Goal: Task Accomplishment & Management: Use online tool/utility

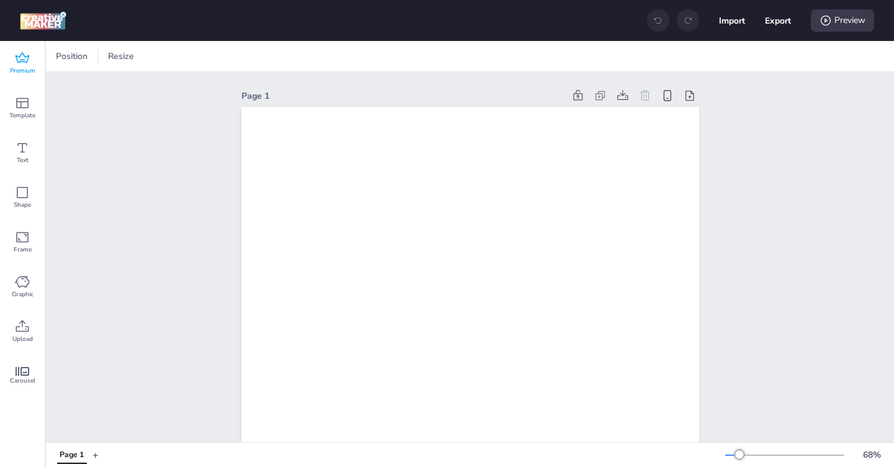
click at [24, 65] on icon at bounding box center [22, 58] width 15 height 15
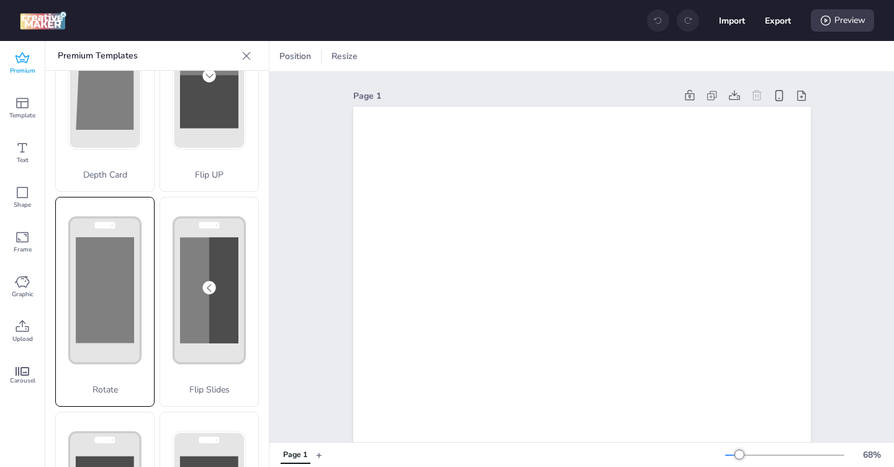
scroll to position [106, 0]
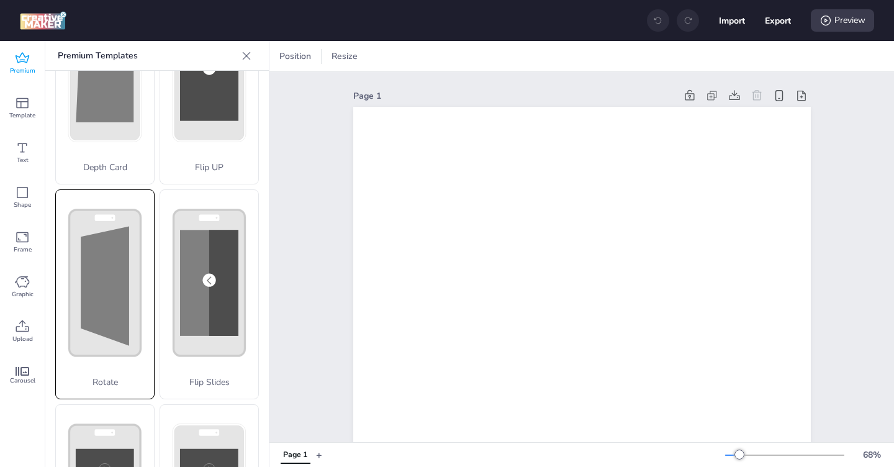
click at [106, 307] on polygon at bounding box center [105, 285] width 48 height 119
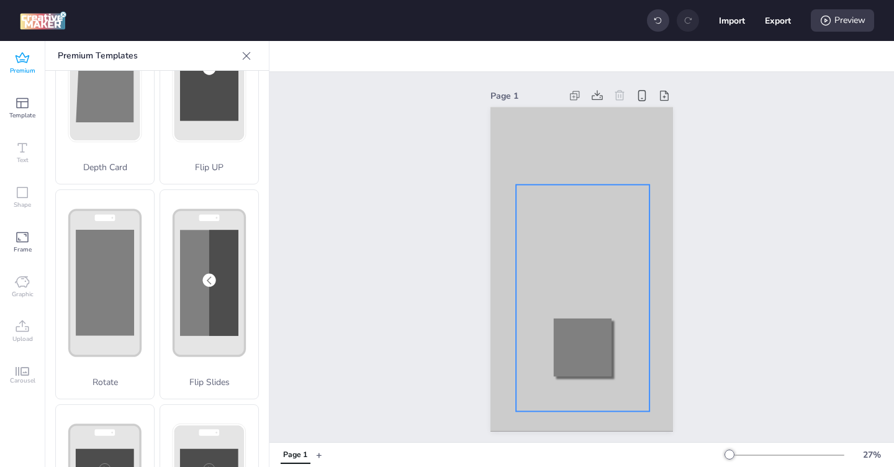
click at [601, 215] on div at bounding box center [583, 297] width 134 height 227
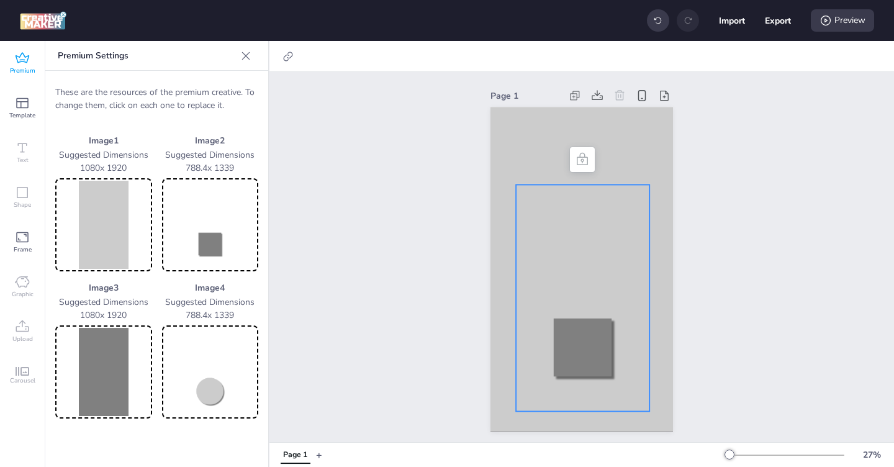
click at [214, 252] on img at bounding box center [211, 225] width 92 height 88
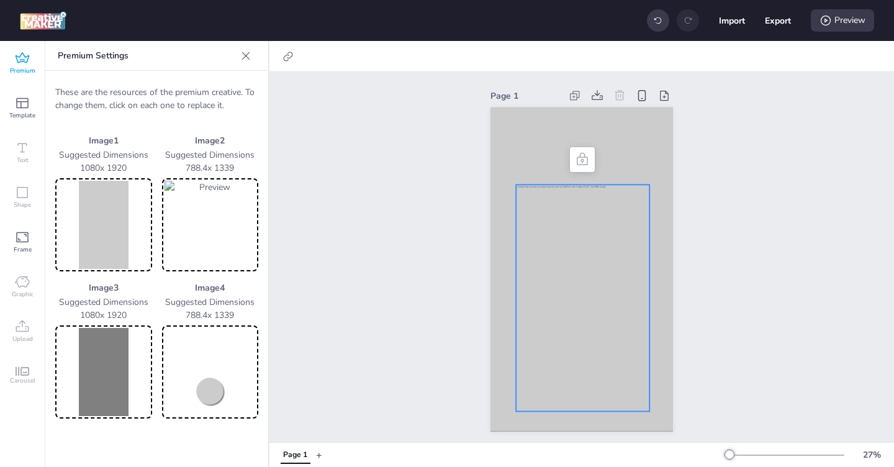
click at [560, 261] on div at bounding box center [583, 297] width 134 height 227
click at [211, 211] on img at bounding box center [211, 225] width 92 height 88
click at [210, 385] on img at bounding box center [211, 372] width 92 height 88
click at [95, 206] on img at bounding box center [104, 225] width 92 height 88
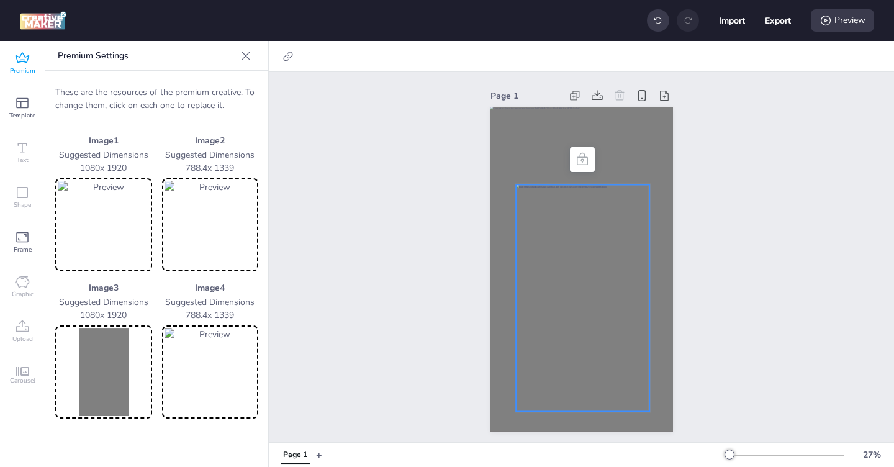
click at [110, 381] on img at bounding box center [104, 372] width 92 height 88
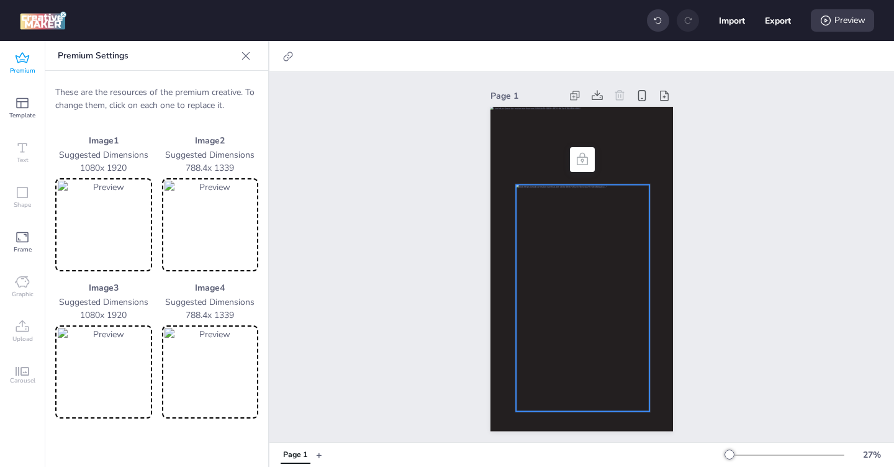
scroll to position [4, 0]
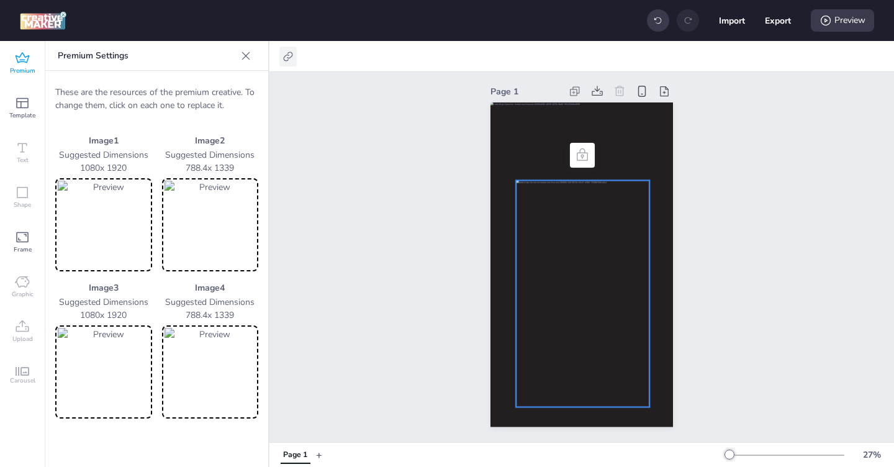
click at [289, 63] on div at bounding box center [288, 57] width 17 height 20
click at [233, 80] on label "Activate hyperlink" at bounding box center [199, 88] width 93 height 22
click at [165, 89] on input "Activate hyperlink" at bounding box center [161, 93] width 8 height 8
checkbox input "true"
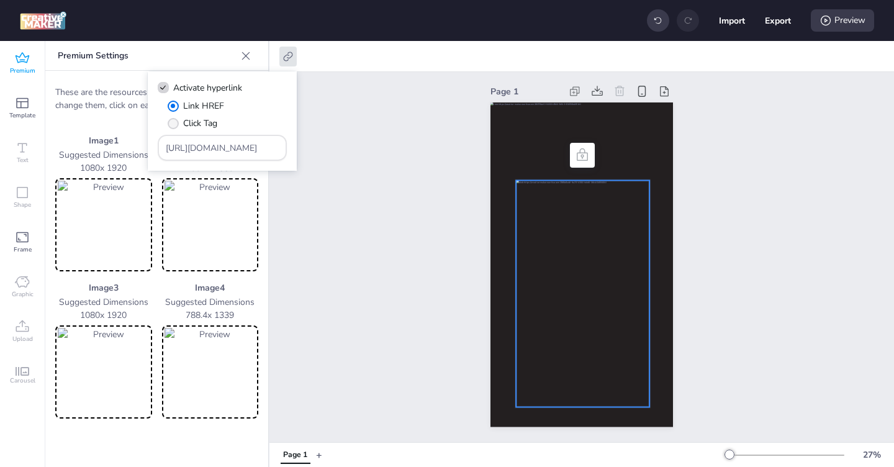
click at [175, 123] on span "" at bounding box center [173, 123] width 11 height 11
click at [175, 124] on input "Click Tag" at bounding box center [171, 128] width 8 height 8
radio input "true"
click at [203, 147] on input "[URL][DOMAIN_NAME]" at bounding box center [223, 148] width 114 height 13
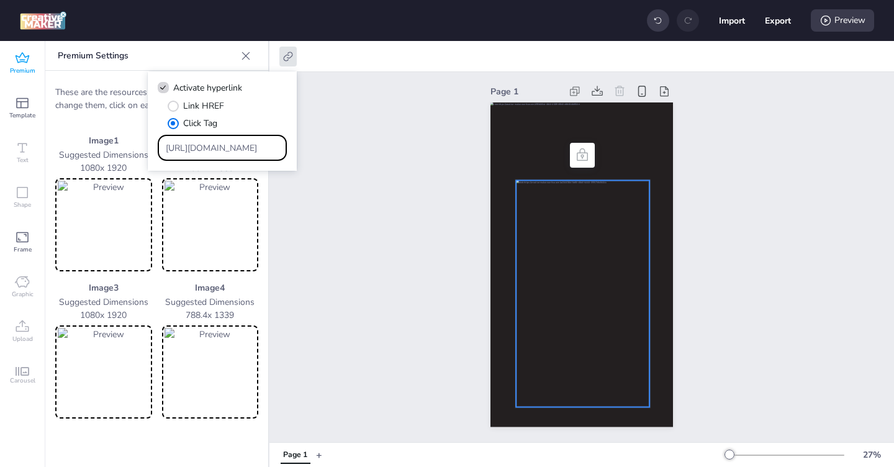
click at [203, 147] on input "[URL][DOMAIN_NAME]" at bounding box center [223, 148] width 114 height 13
paste input "https://[DOMAIN_NAME]/ddm/trackclk/N571601.3464950WORTISE/B33881260.427762320;d…"
type input "https://[DOMAIN_NAME]/ddm/trackclk/N571601.3464950WORTISE/B33881260.427762320;d…"
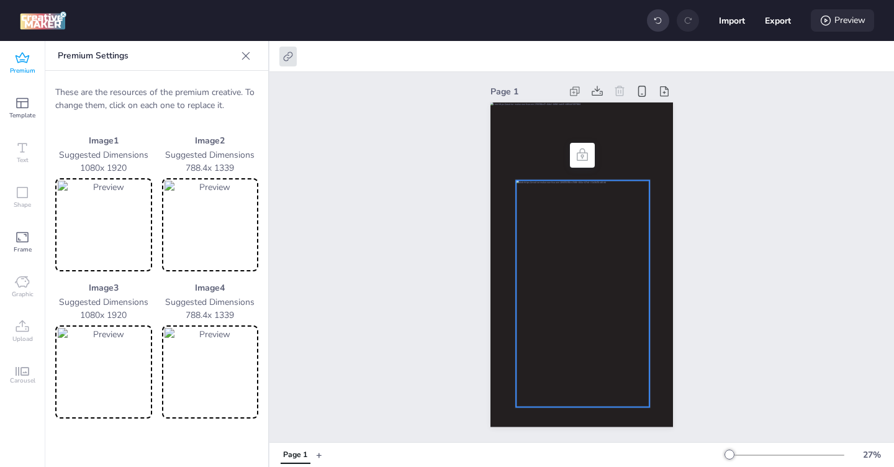
click at [842, 22] on div "Preview" at bounding box center [842, 20] width 63 height 22
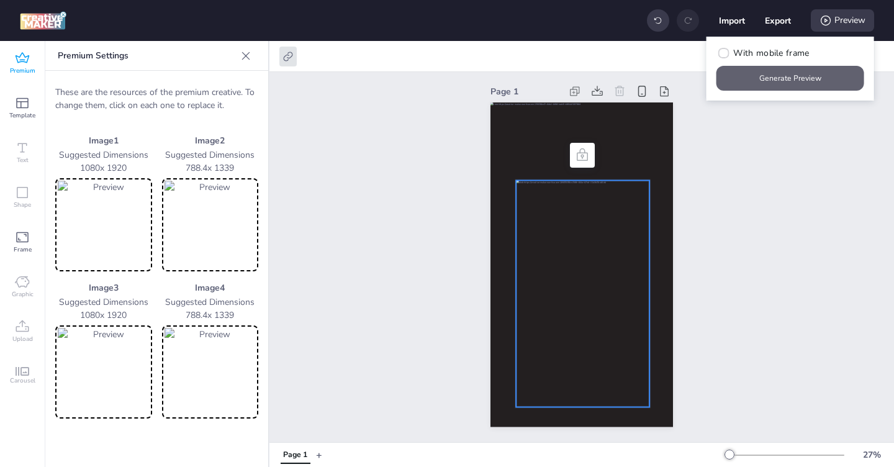
click at [795, 88] on button "Generate Preview" at bounding box center [791, 78] width 148 height 25
click at [778, 21] on button "Export" at bounding box center [778, 20] width 26 height 26
select select "html"
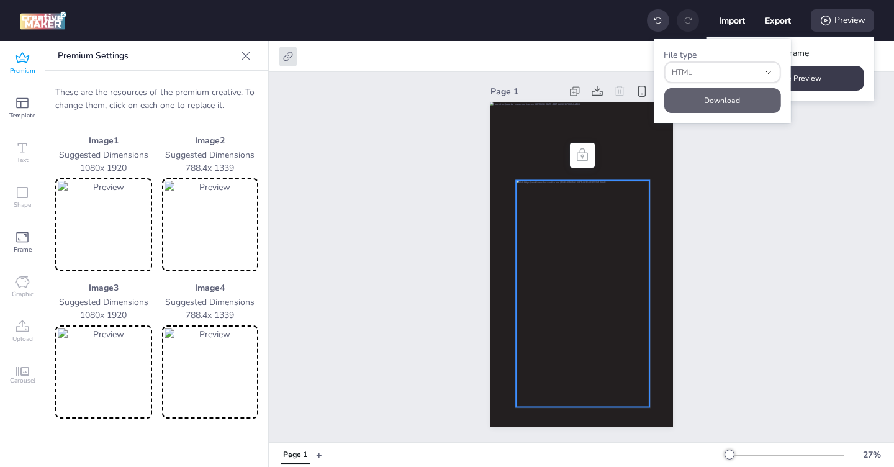
click at [717, 100] on button "Download" at bounding box center [722, 100] width 117 height 25
click at [288, 63] on div at bounding box center [288, 57] width 17 height 20
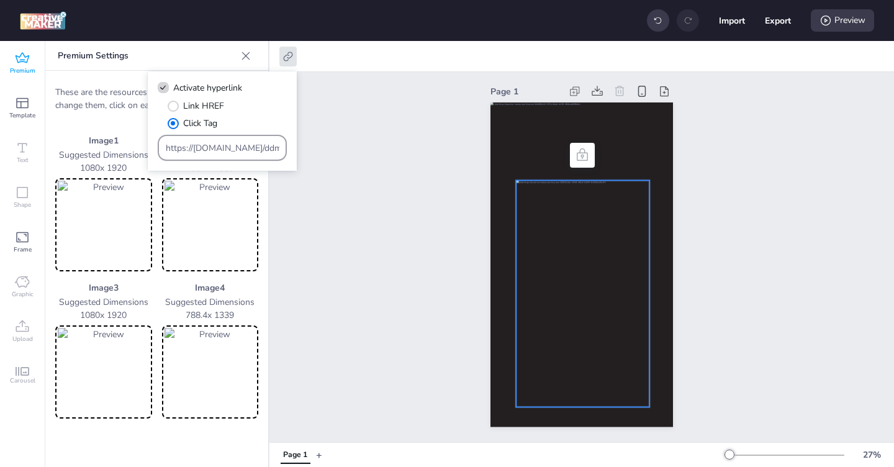
click at [190, 152] on input "https://[DOMAIN_NAME]/ddm/trackclk/N571601.3464950WORTISE/B33881260.427762320;d…" at bounding box center [223, 148] width 114 height 13
paste input "https://[DOMAIN_NAME]/ddm/trackclk/N571601.3464950WORTISE/B33881260.427764435;d…"
type input "https://[DOMAIN_NAME]/ddm/trackclk/N571601.3464950WORTISE/B33881260.427764435;d…"
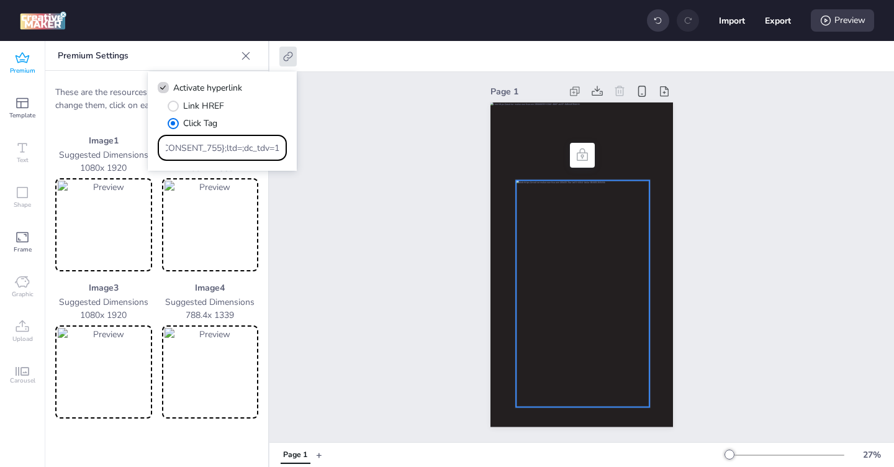
click at [354, 230] on div "Page 1" at bounding box center [582, 255] width 625 height 375
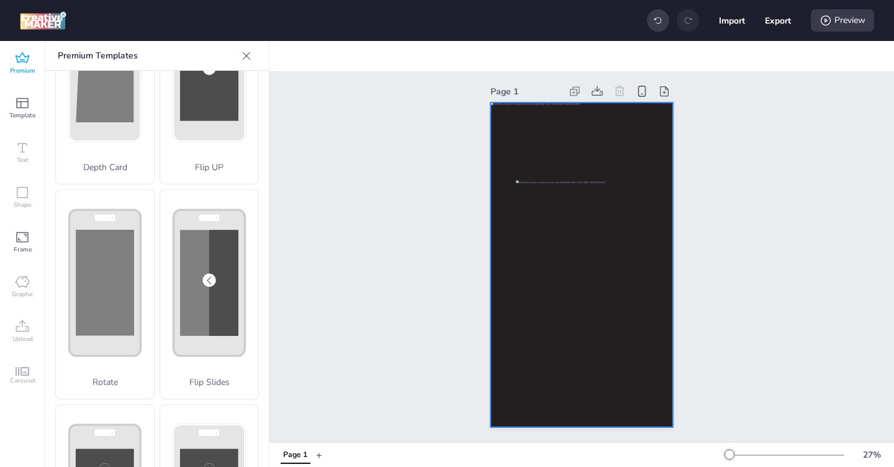
click at [585, 139] on div at bounding box center [582, 264] width 183 height 325
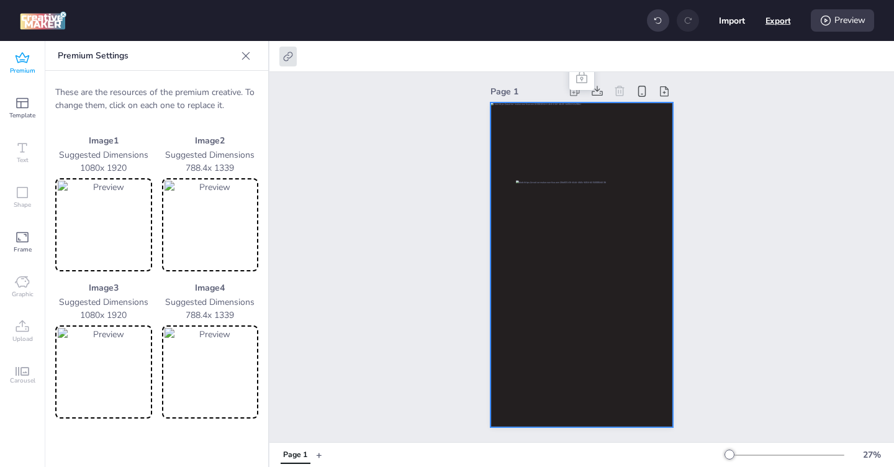
click at [775, 25] on button "Export" at bounding box center [778, 20] width 25 height 25
select select "html"
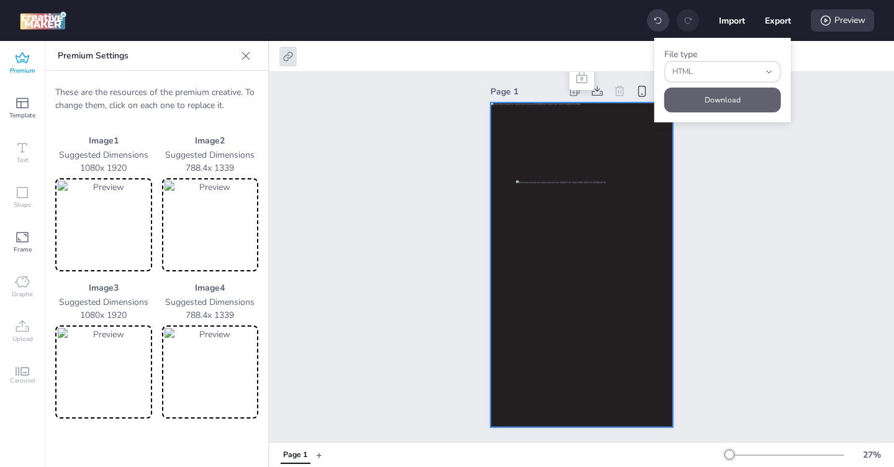
click at [733, 106] on button "Download" at bounding box center [723, 100] width 117 height 25
click at [286, 57] on icon at bounding box center [288, 56] width 12 height 12
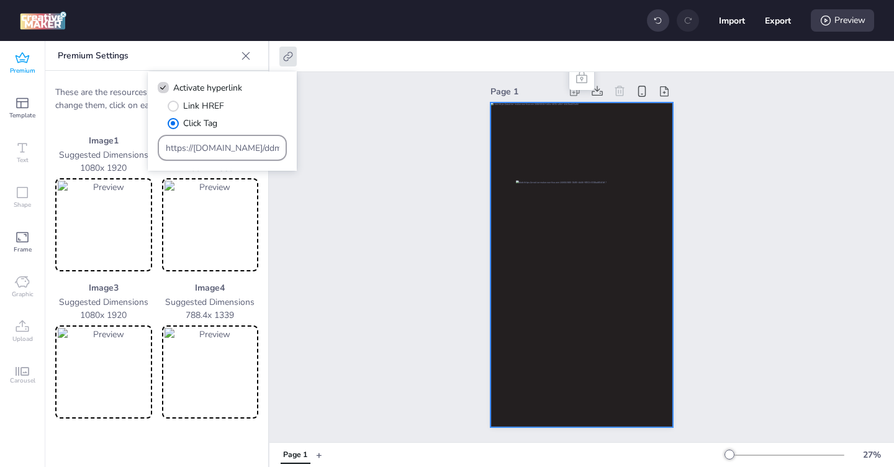
click at [205, 147] on input "https://[DOMAIN_NAME]/ddm/trackclk/N571601.3464950WORTISE/B33881260.427764435;d…" at bounding box center [223, 148] width 114 height 13
paste input "50;dc_trk_aid=620394065;dc_trk_cid=240657123"
type input "https://[DOMAIN_NAME]/ddm/trackclk/N571601.3464950WORTISE/B33881260.427764450;d…"
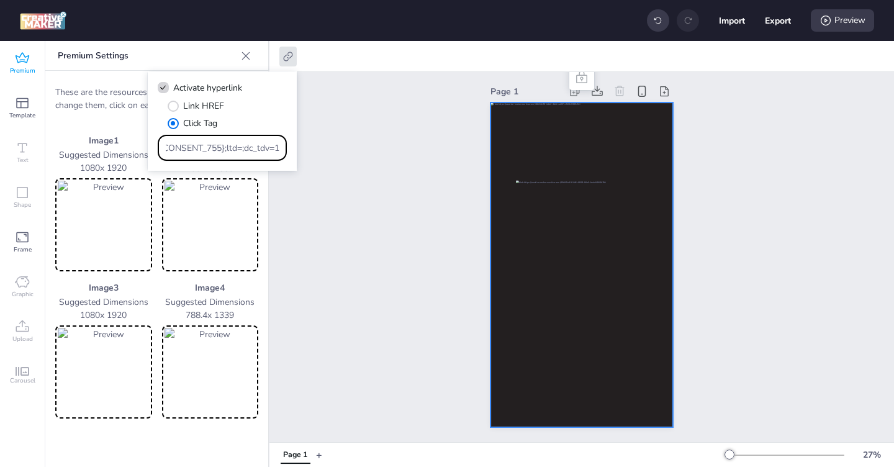
click at [763, 145] on div "Page 1" at bounding box center [582, 255] width 625 height 375
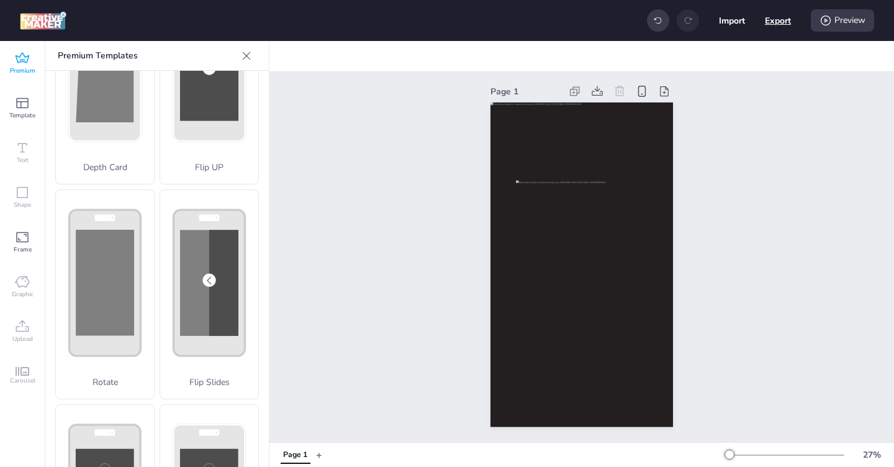
click at [777, 24] on button "Export" at bounding box center [778, 20] width 26 height 26
select select "html"
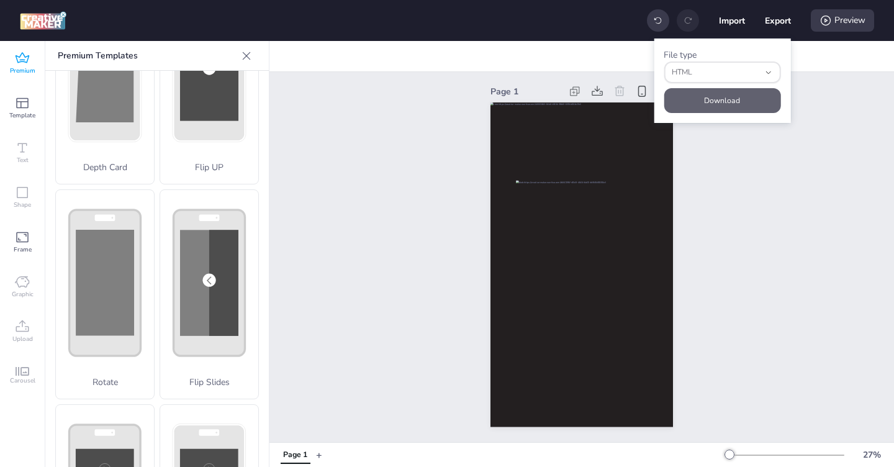
click at [712, 99] on button "Download" at bounding box center [722, 100] width 117 height 25
click at [799, 216] on div "Page 1" at bounding box center [582, 255] width 625 height 375
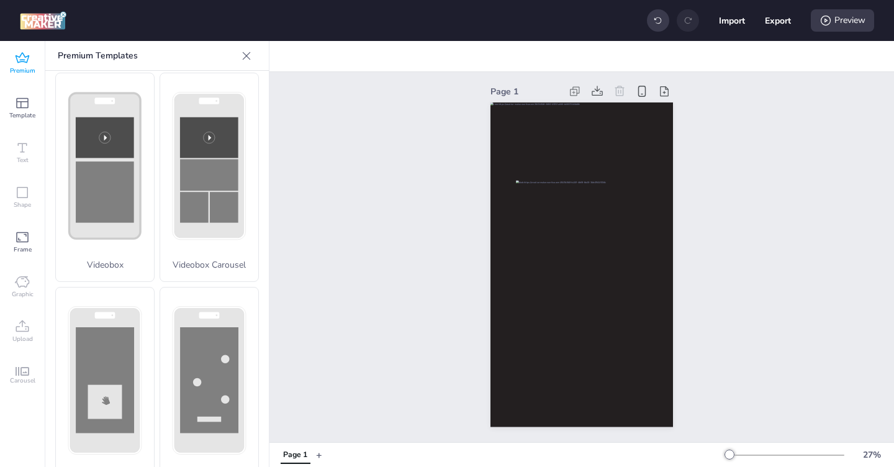
scroll to position [478, 0]
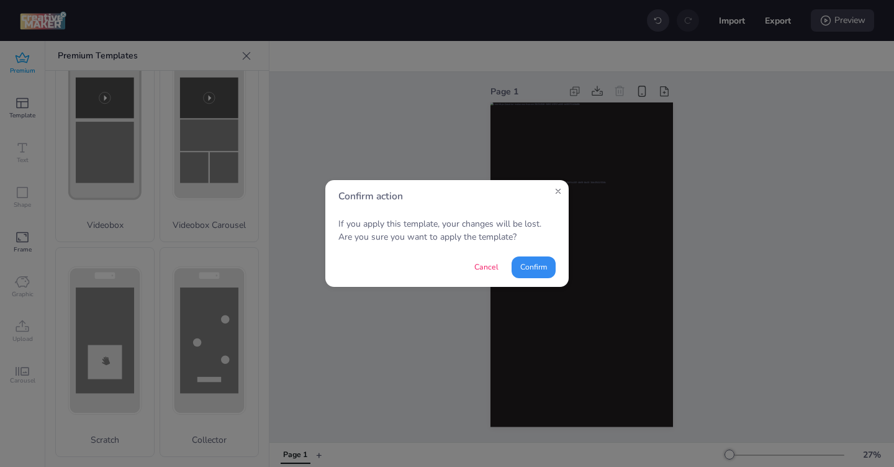
click at [532, 274] on button "Confirm" at bounding box center [534, 268] width 44 height 22
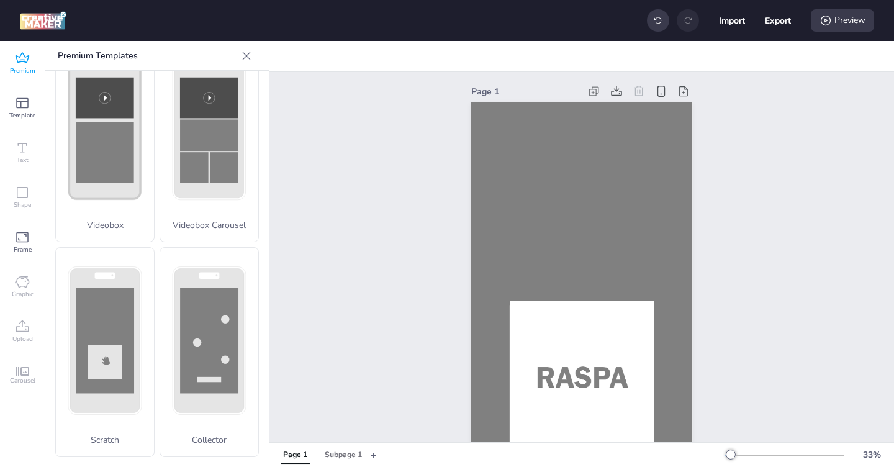
scroll to position [0, 0]
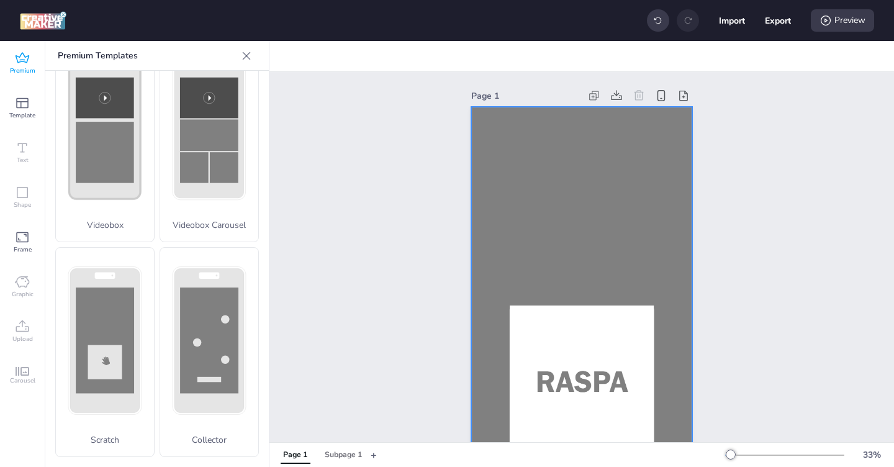
click at [544, 170] on div at bounding box center [581, 304] width 221 height 394
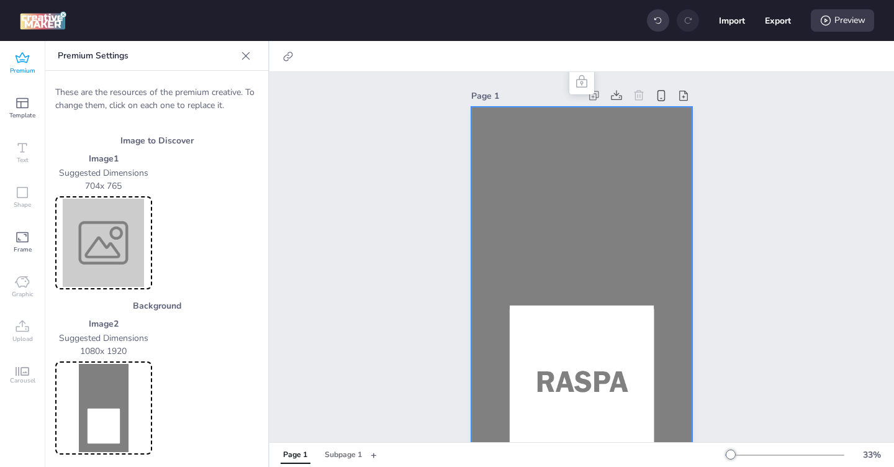
click at [106, 391] on img at bounding box center [104, 408] width 92 height 88
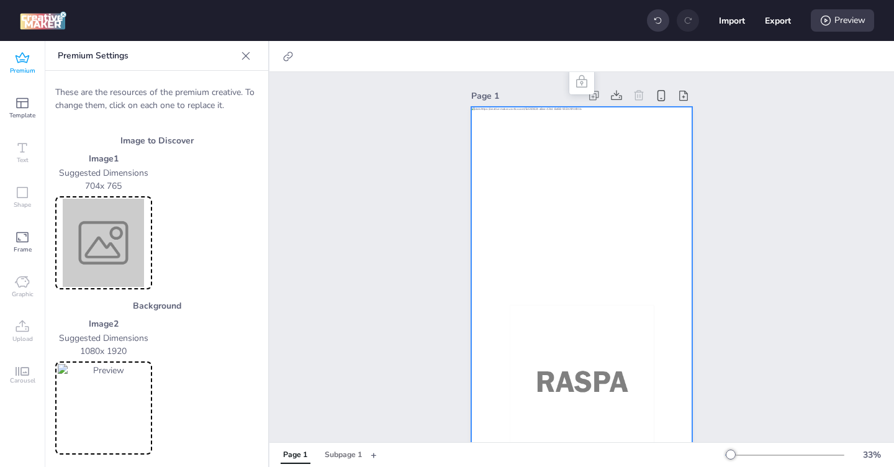
click at [108, 231] on img at bounding box center [104, 243] width 92 height 88
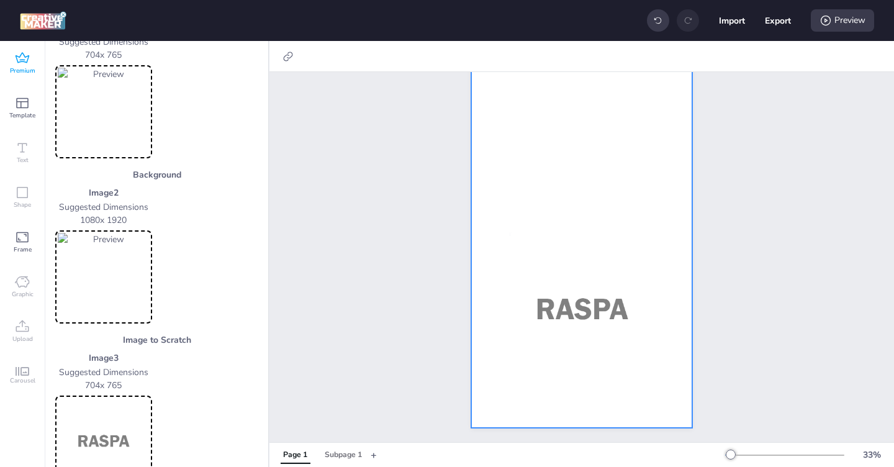
scroll to position [114, 0]
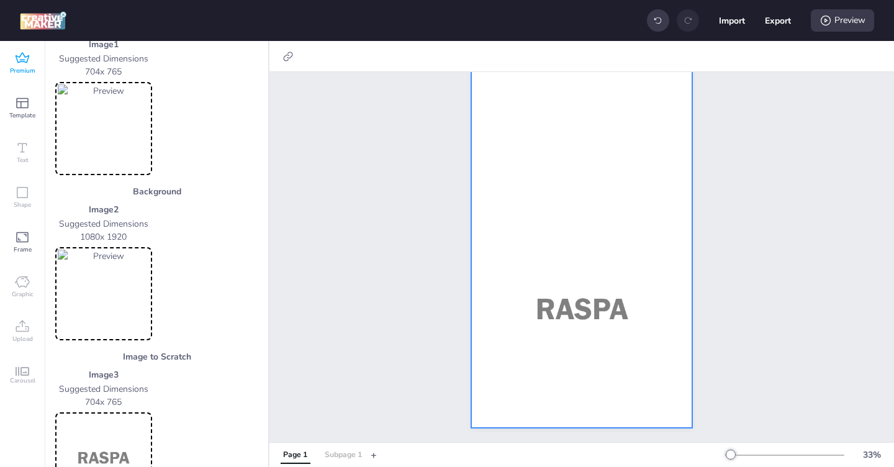
click at [347, 452] on div "Subpage 1" at bounding box center [343, 455] width 37 height 11
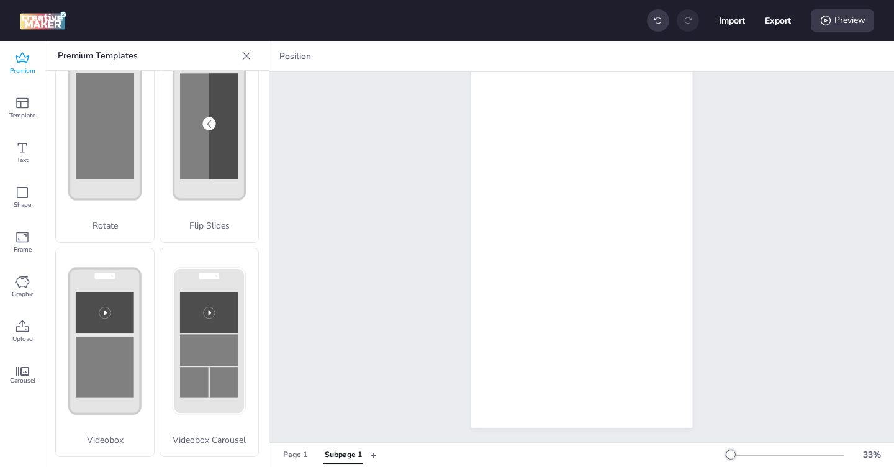
scroll to position [0, 0]
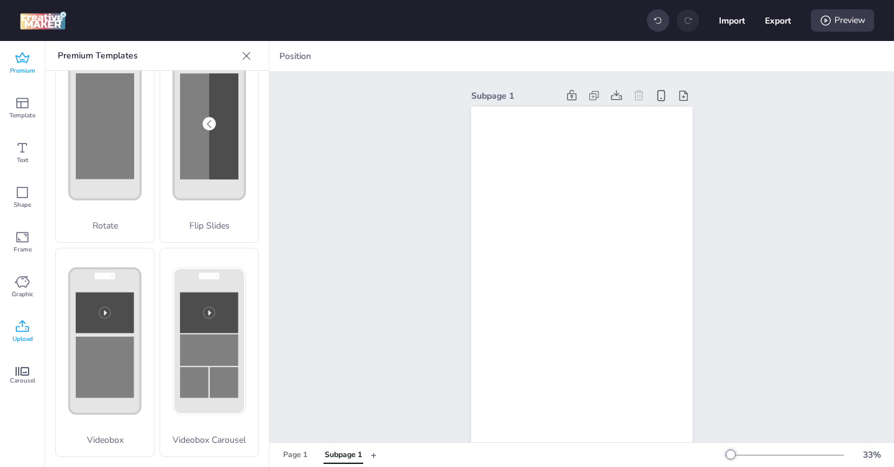
click at [27, 337] on span "Upload" at bounding box center [22, 339] width 20 height 10
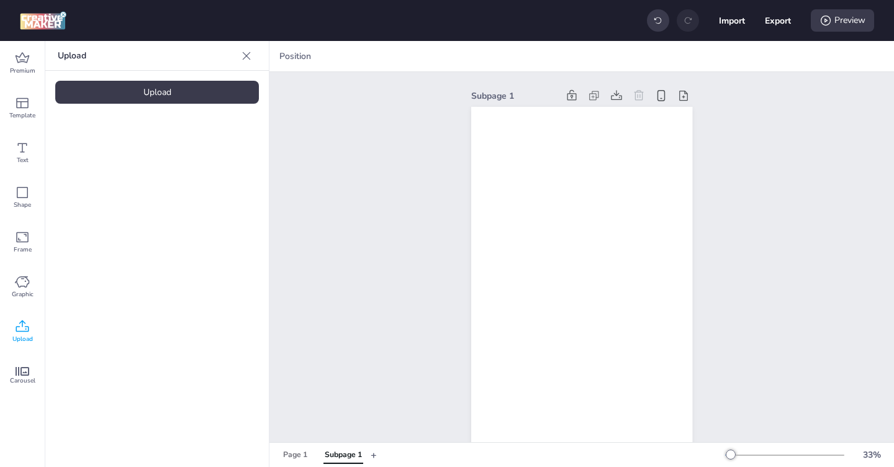
click at [163, 91] on div "Upload" at bounding box center [157, 92] width 204 height 23
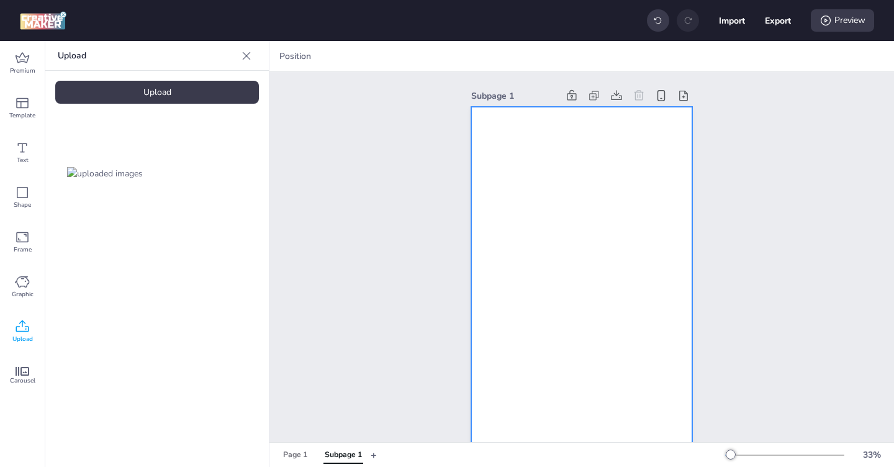
drag, startPoint x: 104, startPoint y: 166, endPoint x: 589, endPoint y: 247, distance: 492.4
click at [589, 247] on div "Premium Template Text Shape Frame Graphic Upload Carousel Upload Upload Positio…" at bounding box center [447, 254] width 894 height 426
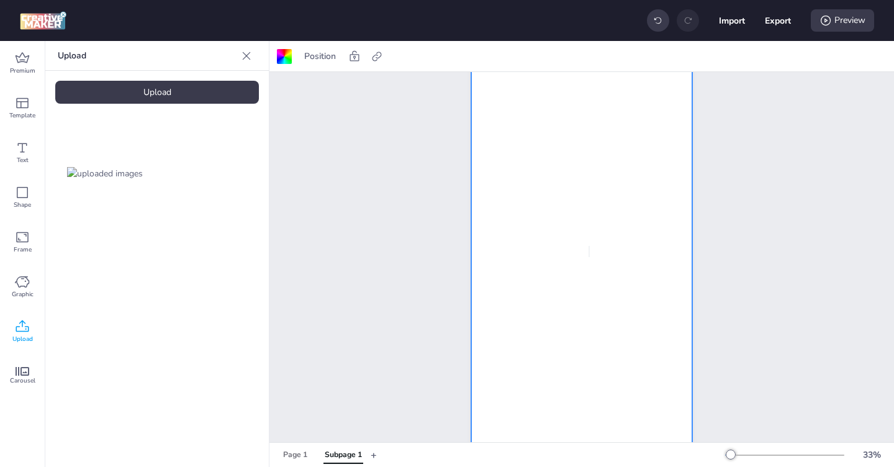
scroll to position [73, 0]
click at [111, 171] on img at bounding box center [105, 173] width 76 height 13
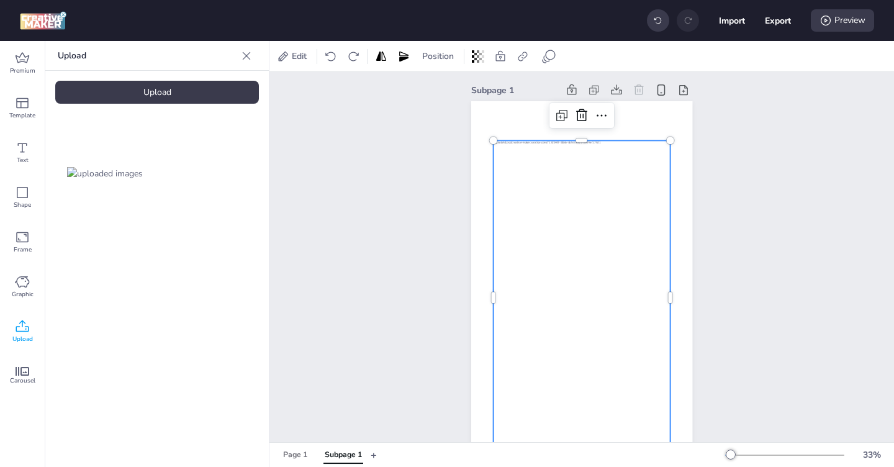
scroll to position [0, 0]
click at [604, 127] on icon at bounding box center [601, 121] width 15 height 15
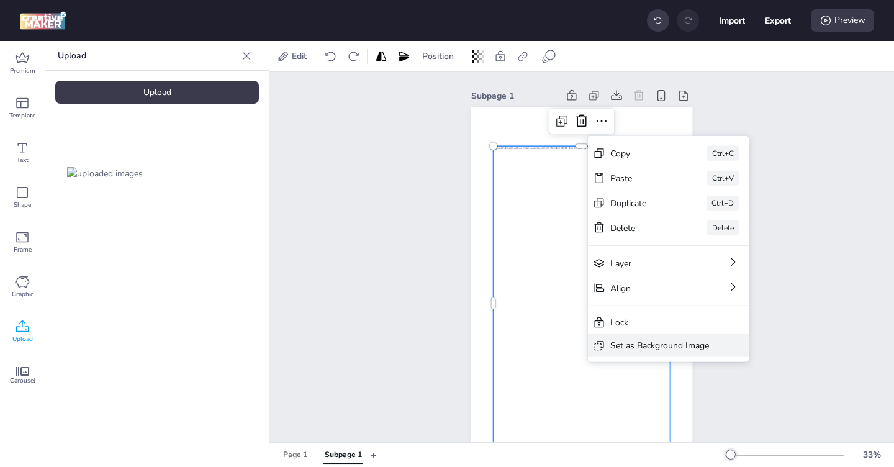
click at [670, 344] on div "Set as Background Image" at bounding box center [660, 345] width 99 height 13
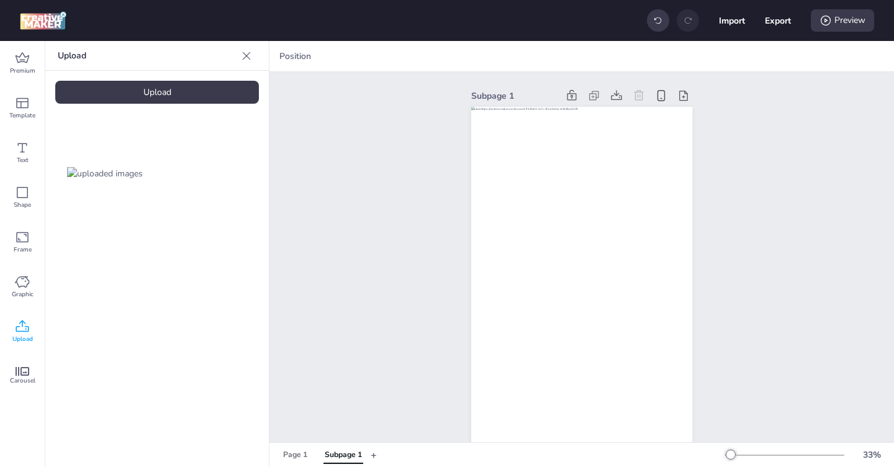
click at [368, 306] on div "Subpage 1" at bounding box center [582, 294] width 625 height 444
click at [288, 458] on div "Page 1" at bounding box center [295, 455] width 24 height 11
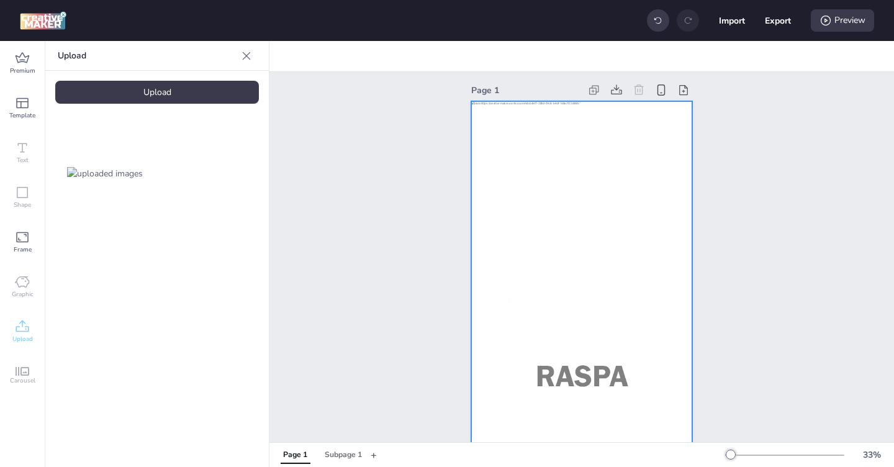
click at [517, 162] on div at bounding box center [581, 298] width 221 height 394
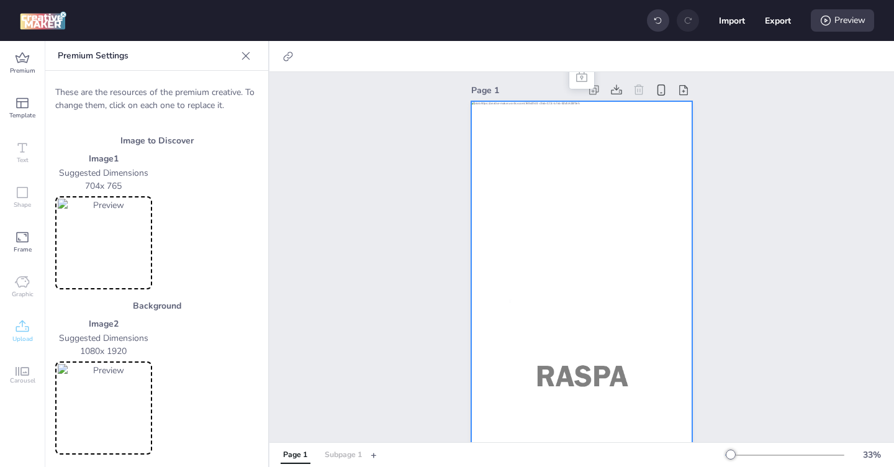
click at [343, 451] on div "Subpage 1" at bounding box center [343, 455] width 37 height 11
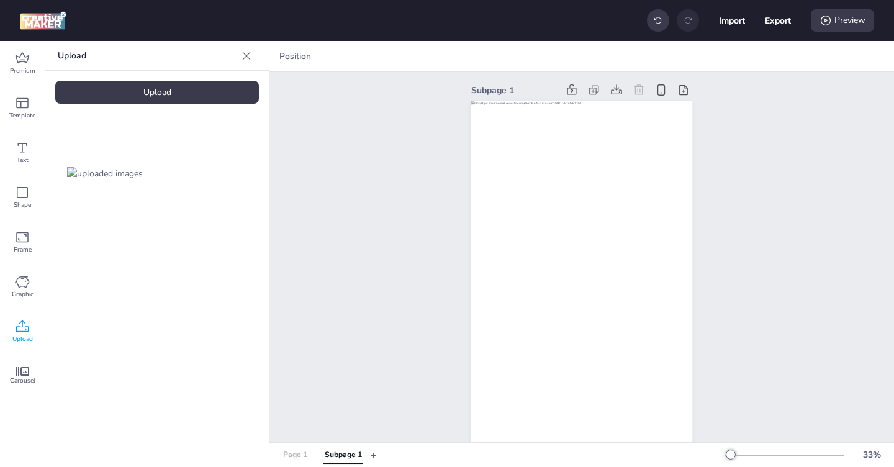
click at [294, 455] on div "Page 1" at bounding box center [295, 455] width 24 height 11
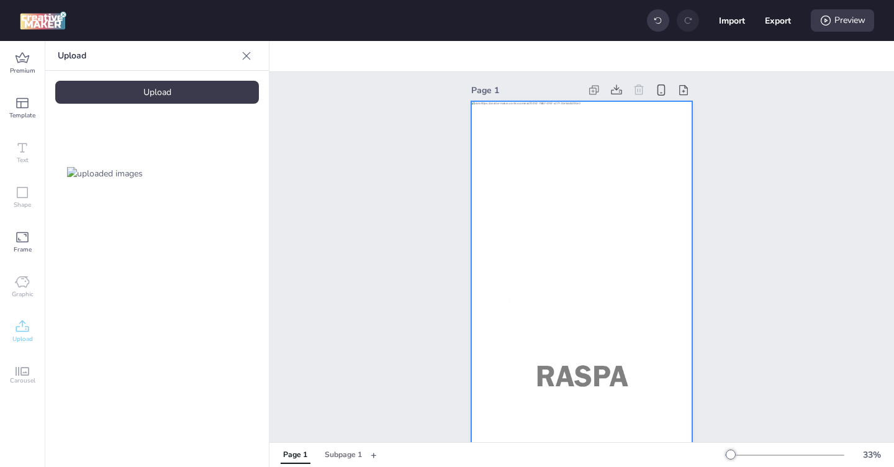
click at [493, 204] on div at bounding box center [581, 298] width 221 height 394
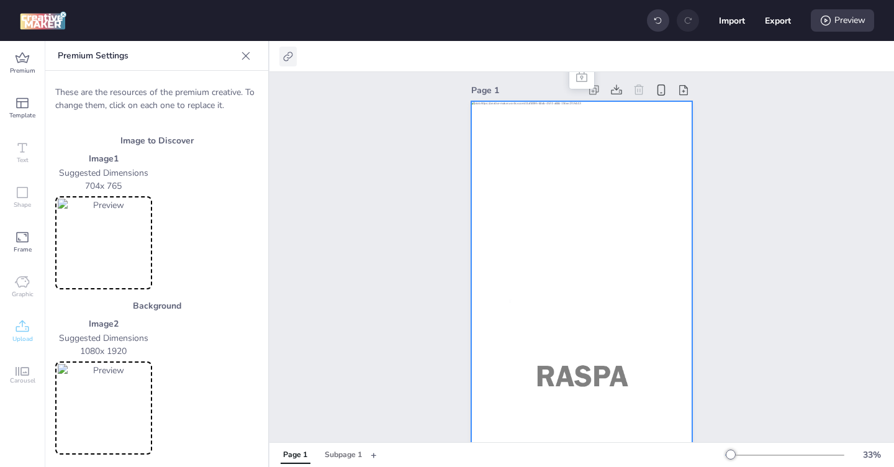
click at [287, 59] on icon at bounding box center [288, 56] width 12 height 12
click at [242, 98] on div "Activate hyperlink" at bounding box center [222, 88] width 149 height 34
click at [196, 91] on span "Activate hyperlink" at bounding box center [207, 87] width 69 height 13
click at [165, 91] on input "Activate hyperlink" at bounding box center [161, 93] width 8 height 8
checkbox input "true"
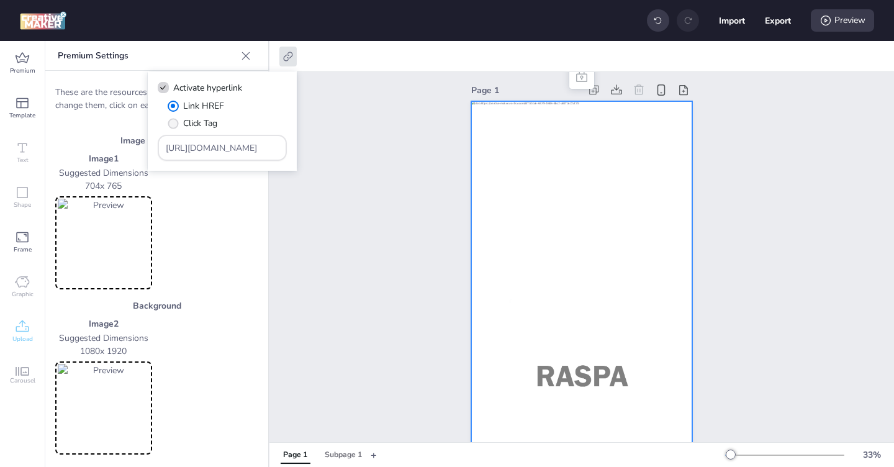
click at [173, 127] on span "" at bounding box center [173, 123] width 11 height 11
click at [173, 127] on input "Click Tag" at bounding box center [171, 128] width 8 height 8
radio input "true"
click at [207, 148] on input "[URL][DOMAIN_NAME]" at bounding box center [223, 148] width 114 height 13
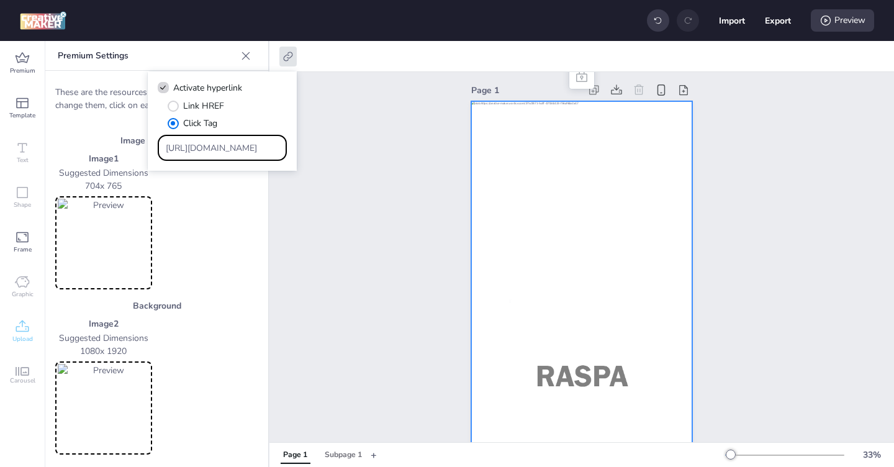
click at [207, 148] on input "[URL][DOMAIN_NAME]" at bounding box center [223, 148] width 114 height 13
paste input "https://[DOMAIN_NAME]/ddm/trackclk/N571601.3464950WORTISE/B33881260.427762314;d…"
type input "https://[DOMAIN_NAME]/ddm/trackclk/N571601.3464950WORTISE/B33881260.427762314;d…"
click at [334, 224] on div "Page 1" at bounding box center [582, 288] width 625 height 444
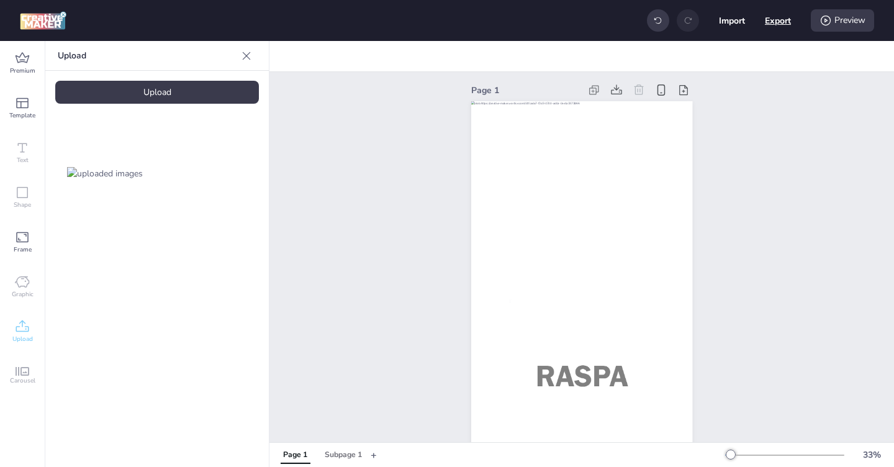
click at [779, 23] on button "Export" at bounding box center [778, 20] width 26 height 26
select select "html"
select select "all"
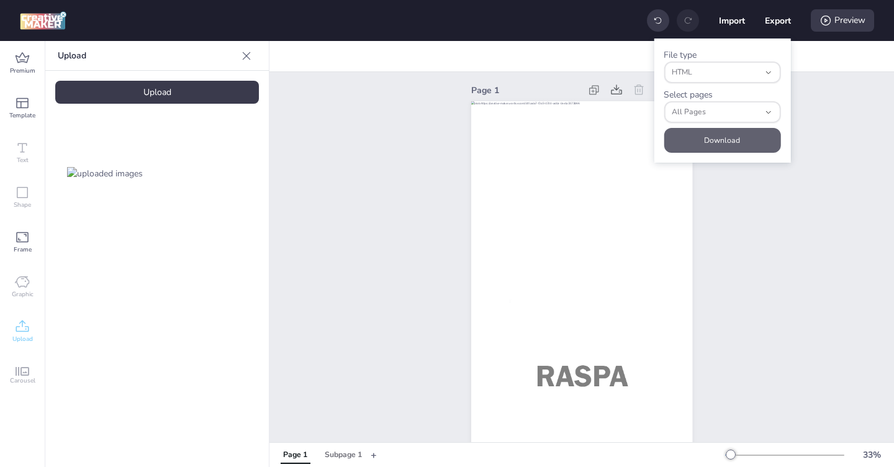
click at [722, 142] on button "Download" at bounding box center [722, 140] width 117 height 25
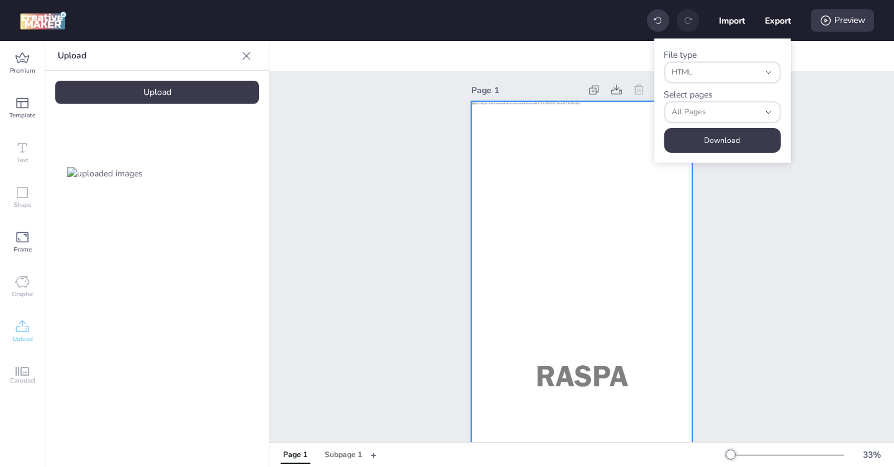
click at [517, 145] on div at bounding box center [581, 298] width 221 height 394
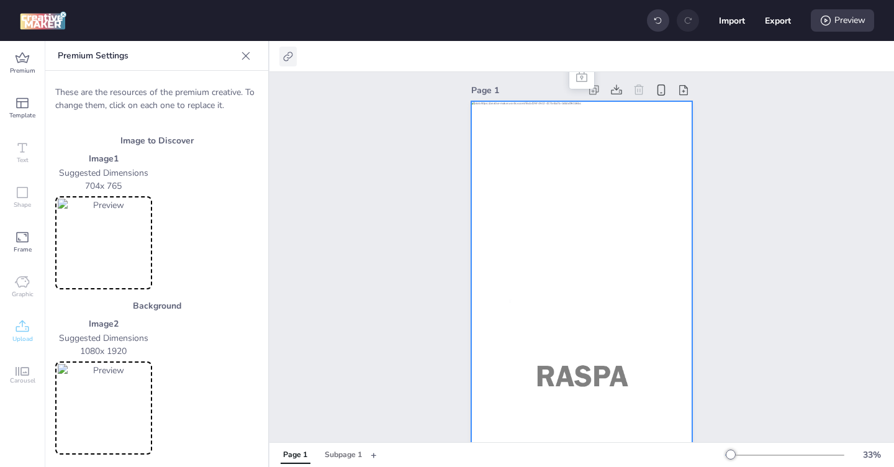
click at [285, 60] on icon at bounding box center [287, 56] width 9 height 9
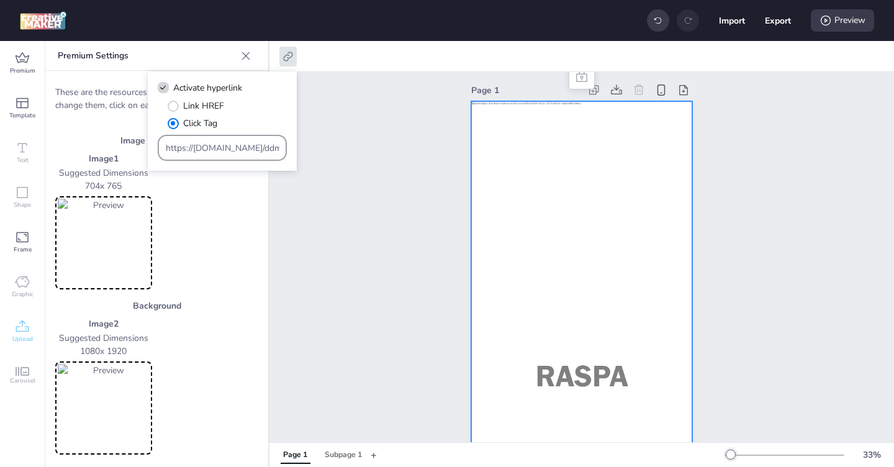
click at [212, 149] on input "https://[DOMAIN_NAME]/ddm/trackclk/N571601.3464950WORTISE/B33881260.427762314;d…" at bounding box center [223, 148] width 114 height 13
paste input "https://[DOMAIN_NAME]/ddm/trackclk/N571601.3464950WORTISE/B33881260.427764429;d…"
type input "https://[DOMAIN_NAME]/ddm/trackclk/N571601.3464950WORTISE/B33881260.427764429;d…"
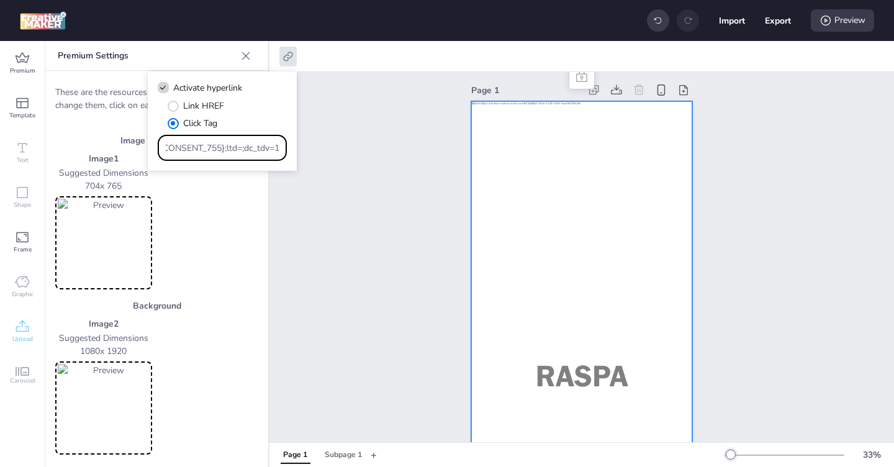
click at [374, 199] on div "Page 1" at bounding box center [582, 288] width 625 height 444
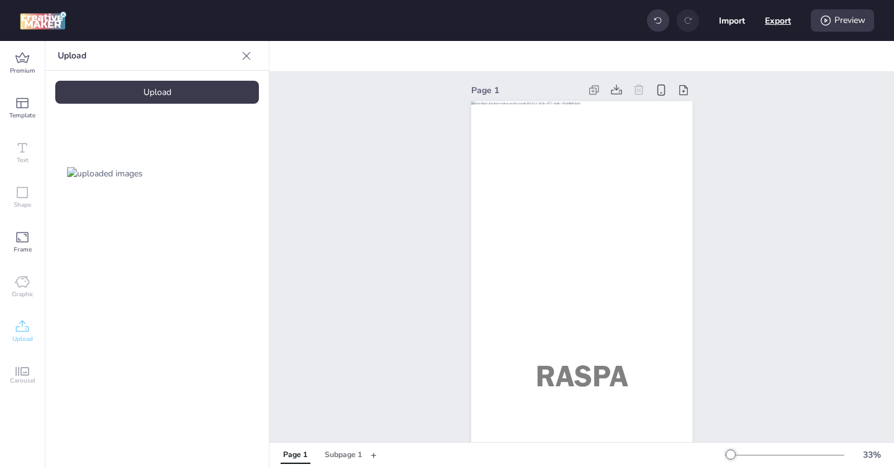
click at [774, 25] on button "Export" at bounding box center [778, 20] width 26 height 26
select select "html"
select select "all"
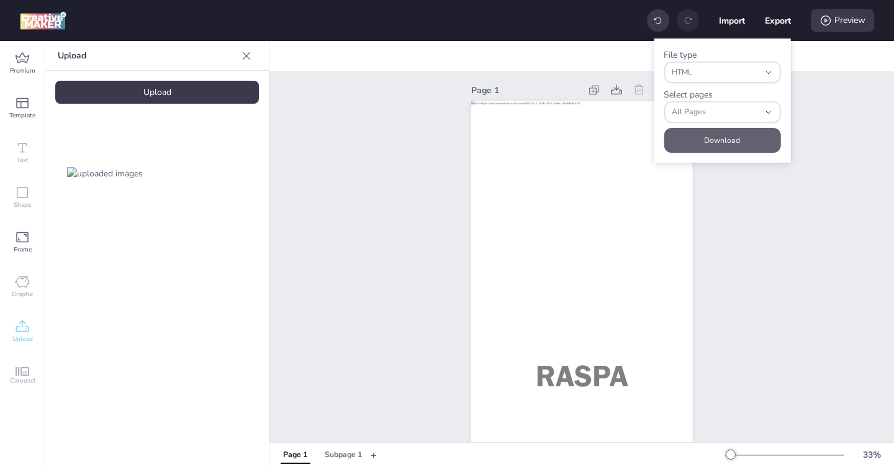
click at [737, 139] on button "Download" at bounding box center [722, 140] width 117 height 25
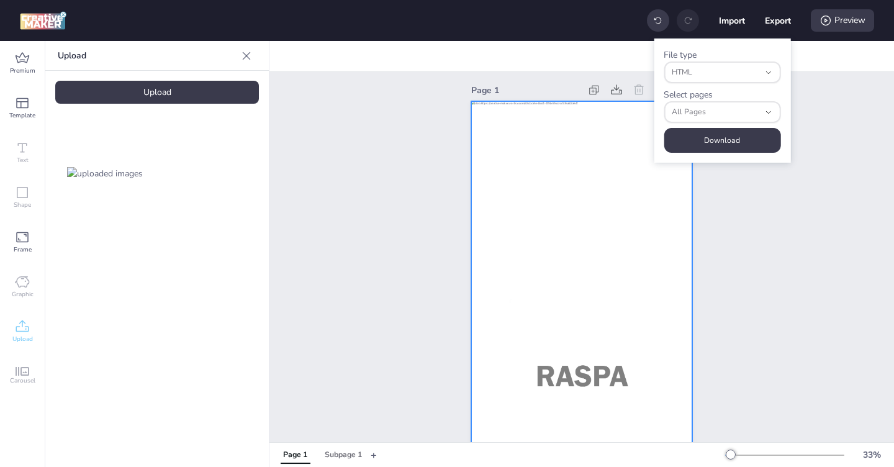
click at [509, 155] on div at bounding box center [581, 298] width 221 height 394
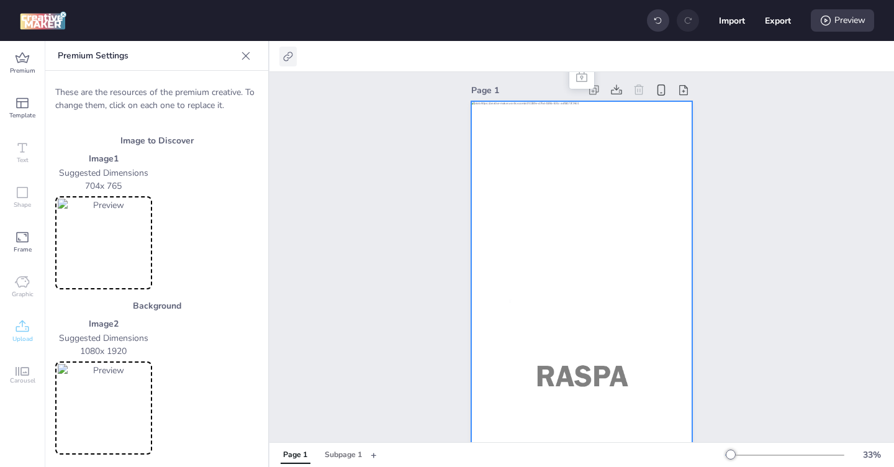
click at [291, 60] on icon at bounding box center [288, 56] width 12 height 12
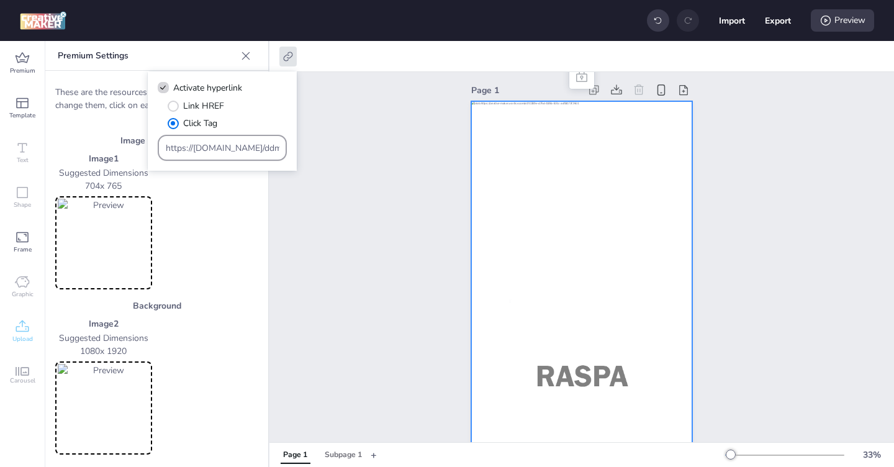
click at [214, 147] on input "https://[DOMAIN_NAME]/ddm/trackclk/N571601.3464950WORTISE/B33881260.427764429;d…" at bounding box center [223, 148] width 114 height 13
paste input "44;dc_trk_aid=620394071;dc_trk_cid=240657129"
type input "https://[DOMAIN_NAME]/ddm/trackclk/N571601.3464950WORTISE/B33881260.427764444;d…"
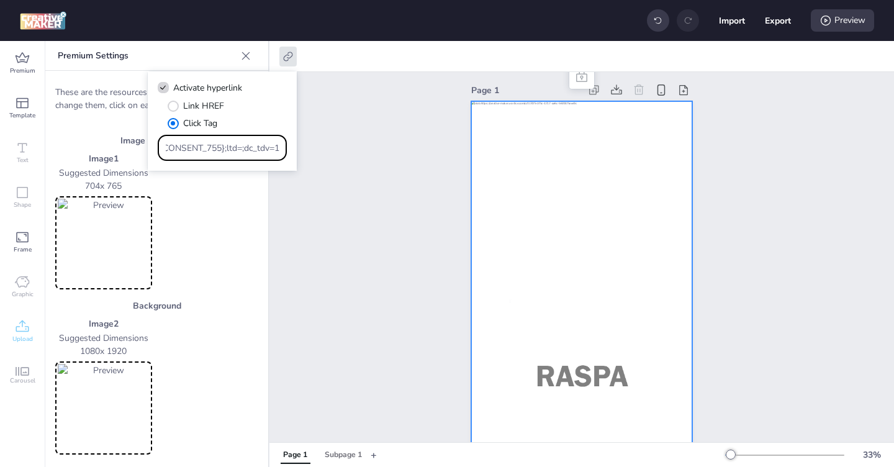
click at [383, 216] on div "Page 1" at bounding box center [582, 288] width 625 height 444
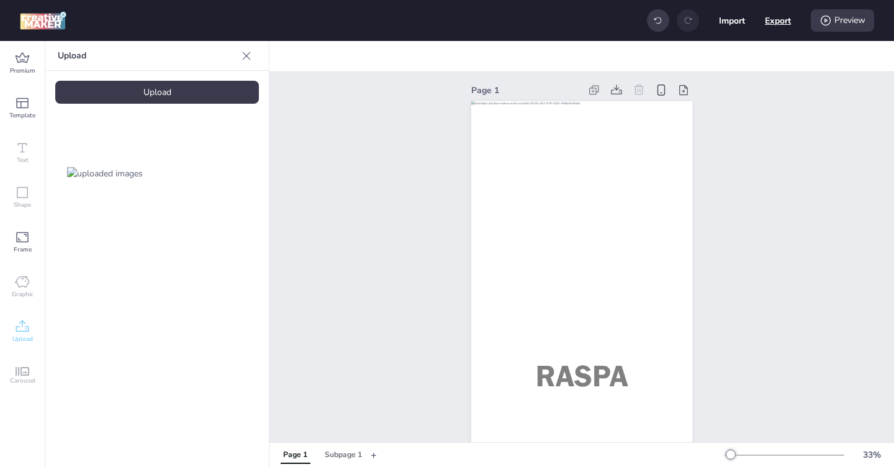
click at [777, 24] on button "Export" at bounding box center [778, 20] width 26 height 26
select select "html"
select select "all"
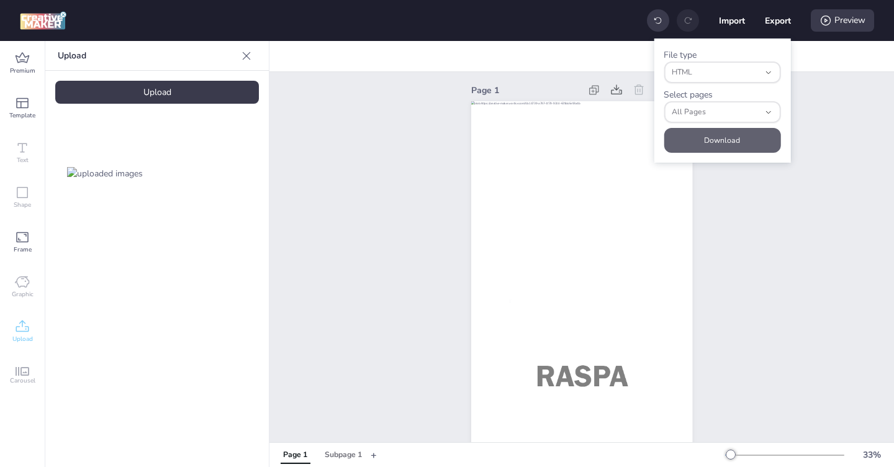
click at [719, 137] on button "Download" at bounding box center [722, 140] width 117 height 25
click at [392, 279] on div "Page 1" at bounding box center [582, 288] width 625 height 444
